Goal: Navigation & Orientation: Find specific page/section

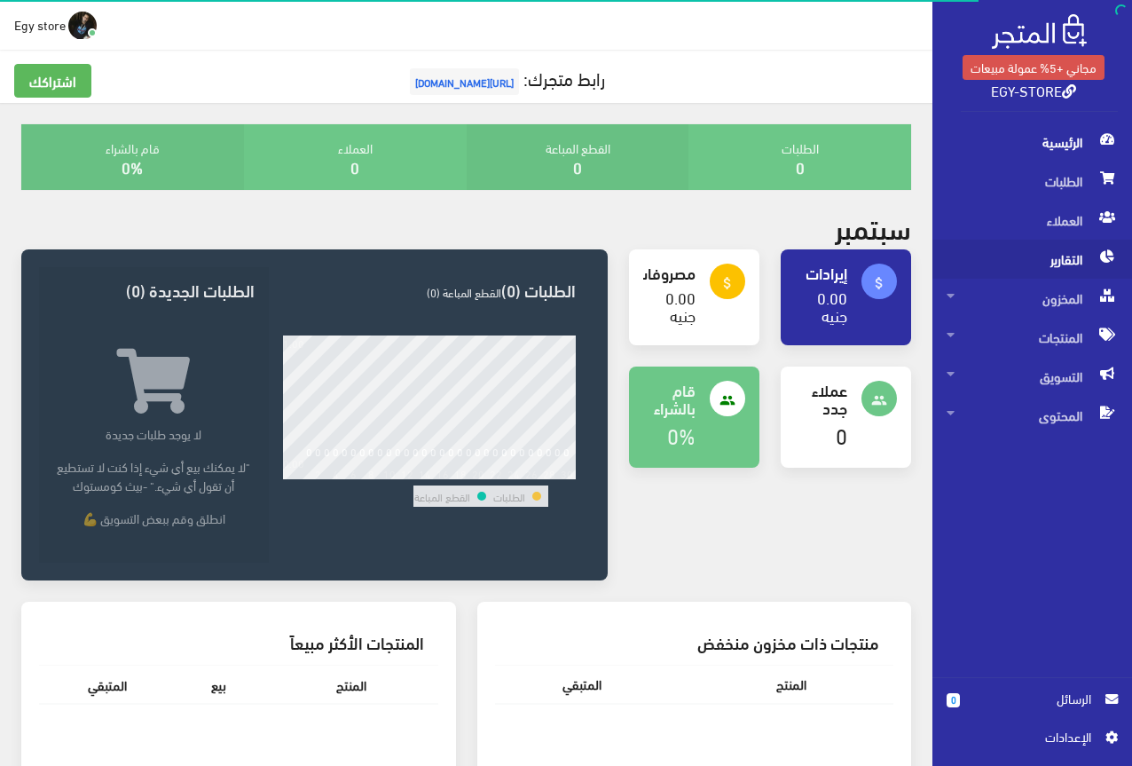
click at [1036, 265] on span "التقارير" at bounding box center [1032, 259] width 171 height 39
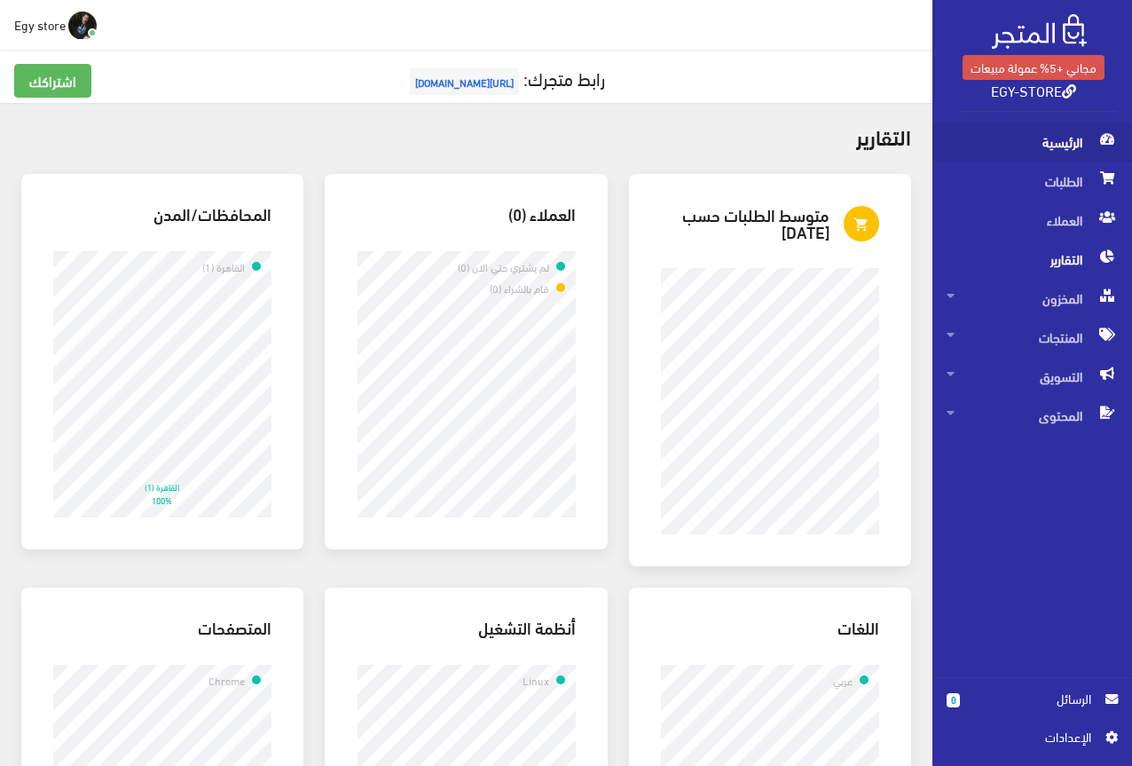
click at [1040, 136] on span "الرئيسية" at bounding box center [1032, 141] width 171 height 39
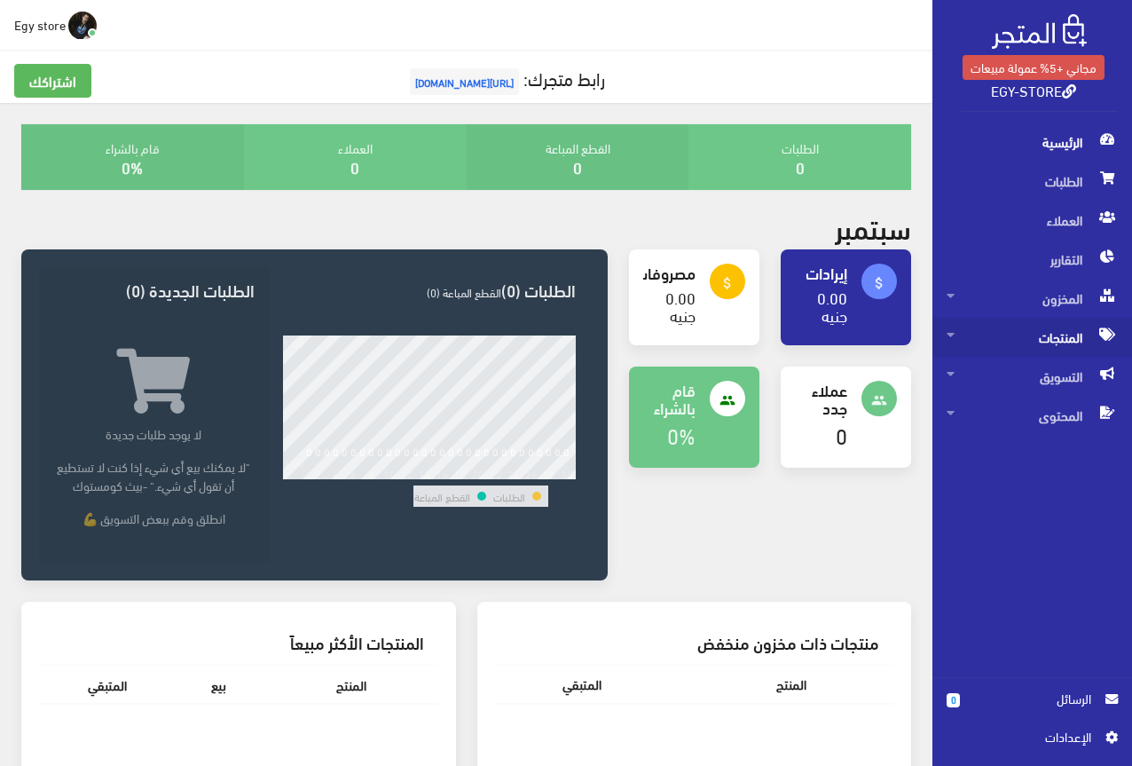
click at [1052, 333] on span "المنتجات" at bounding box center [1032, 337] width 171 height 39
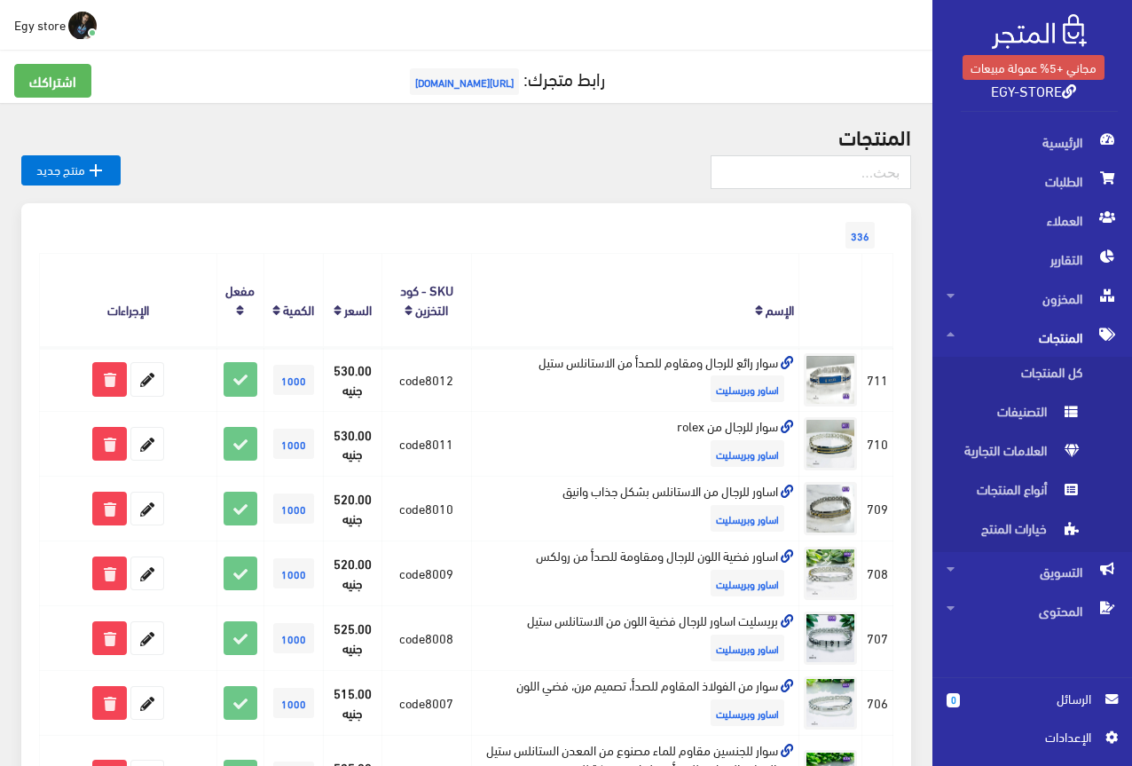
click at [456, 75] on span "[URL][DOMAIN_NAME]" at bounding box center [464, 81] width 109 height 27
